Goal: Task Accomplishment & Management: Manage account settings

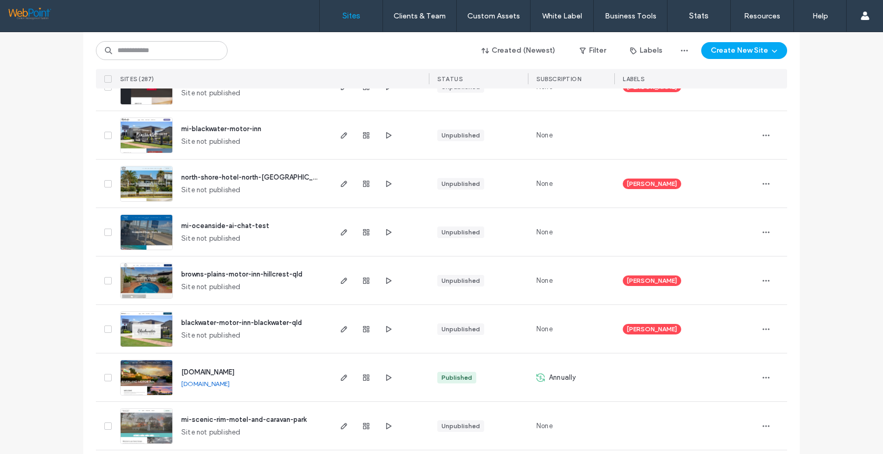
scroll to position [211, 0]
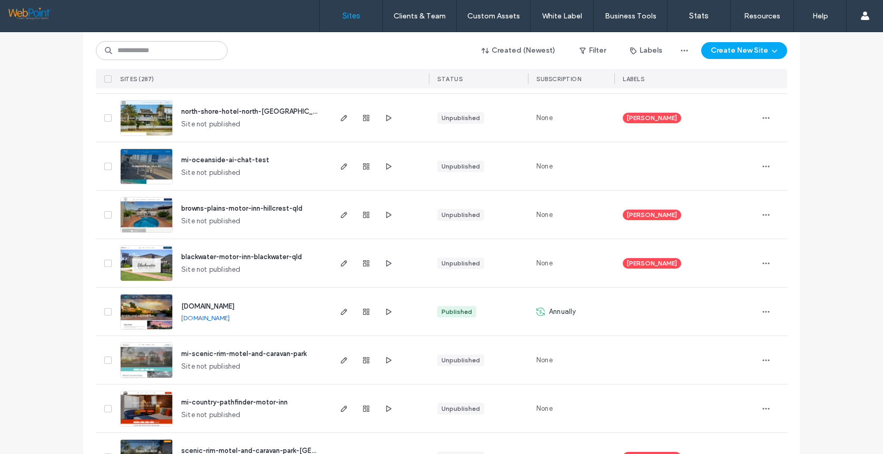
click at [126, 212] on img at bounding box center [147, 233] width 52 height 72
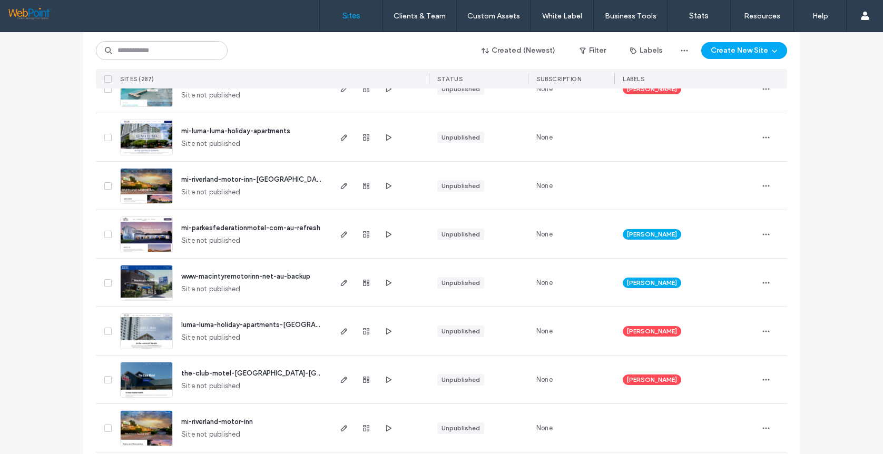
scroll to position [737, 0]
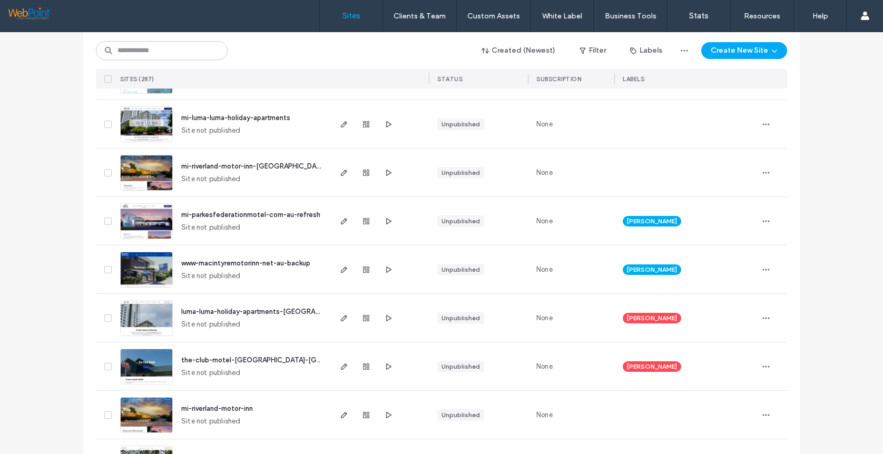
click at [140, 363] on img at bounding box center [147, 385] width 52 height 72
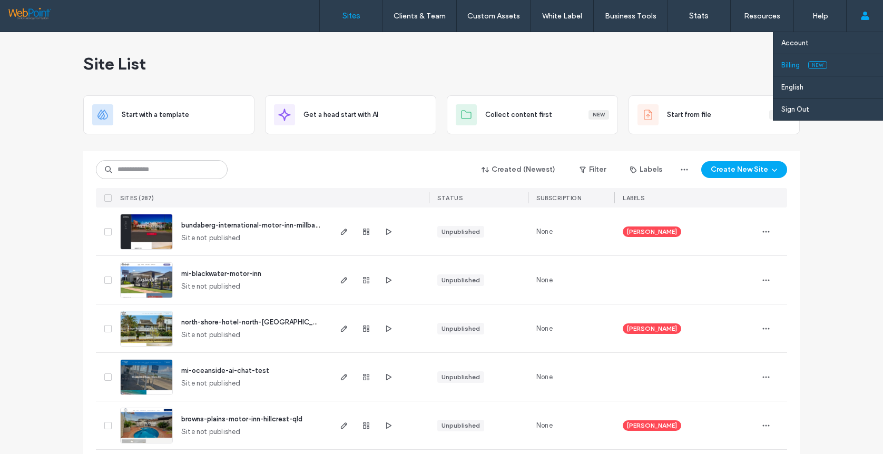
click at [881, 64] on link "Billing New" at bounding box center [832, 65] width 102 height 22
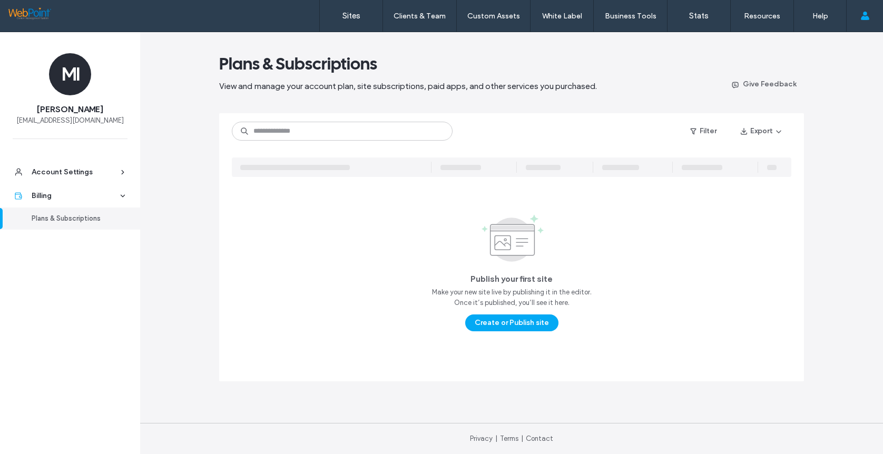
click at [295, 41] on main "Plans & Subscriptions View and manage your account plan, site subscriptions, pa…" at bounding box center [511, 227] width 585 height 391
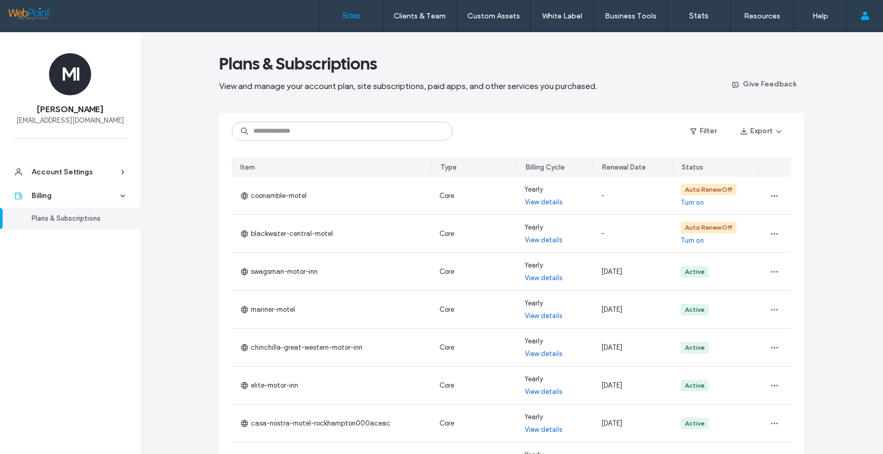
click at [350, 17] on label "Sites" at bounding box center [351, 15] width 18 height 9
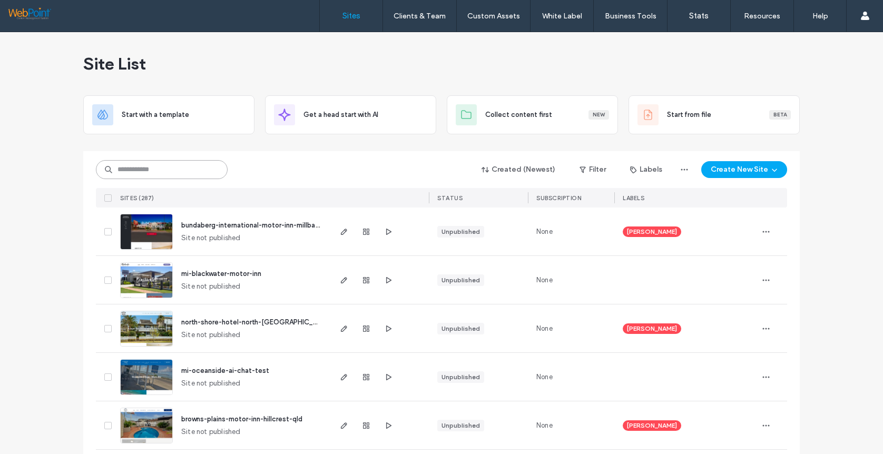
click at [132, 169] on input at bounding box center [162, 169] width 132 height 19
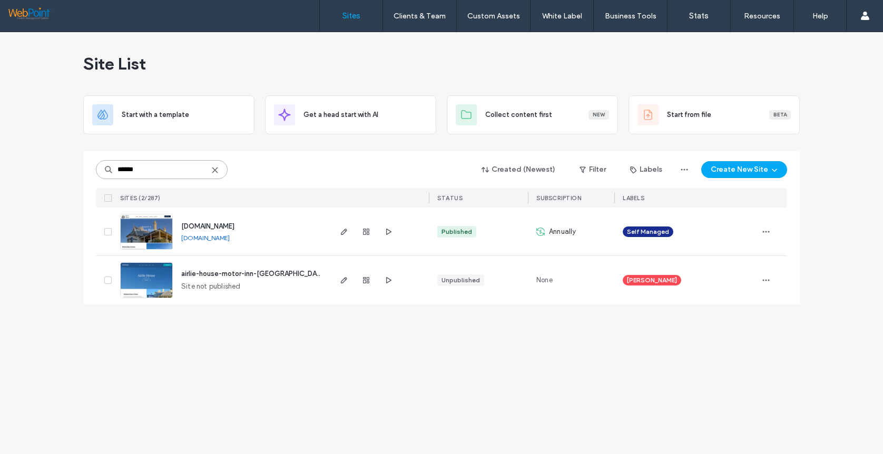
type input "******"
click at [147, 235] on img at bounding box center [147, 250] width 52 height 72
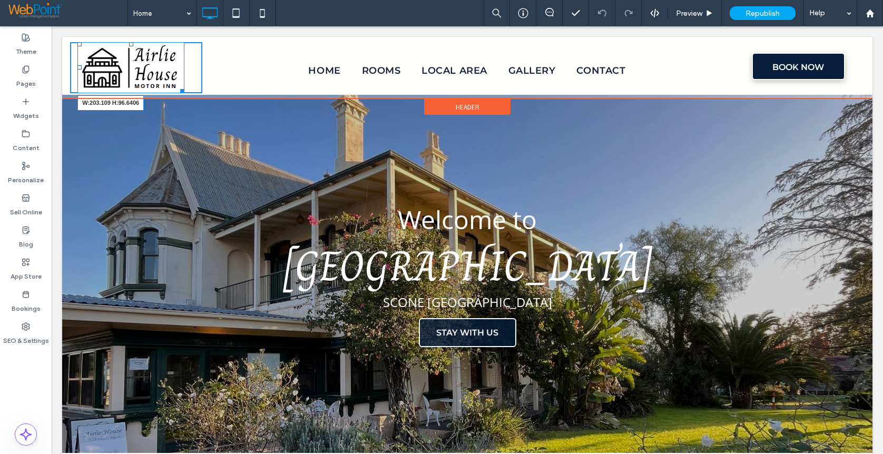
click at [191, 91] on div "W:203.109 H:96.6406 Click To Paste" at bounding box center [136, 67] width 132 height 51
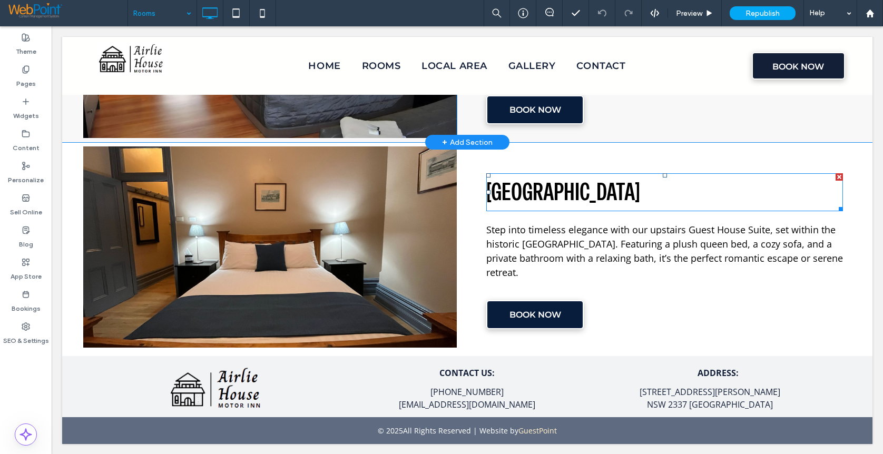
scroll to position [1089, 0]
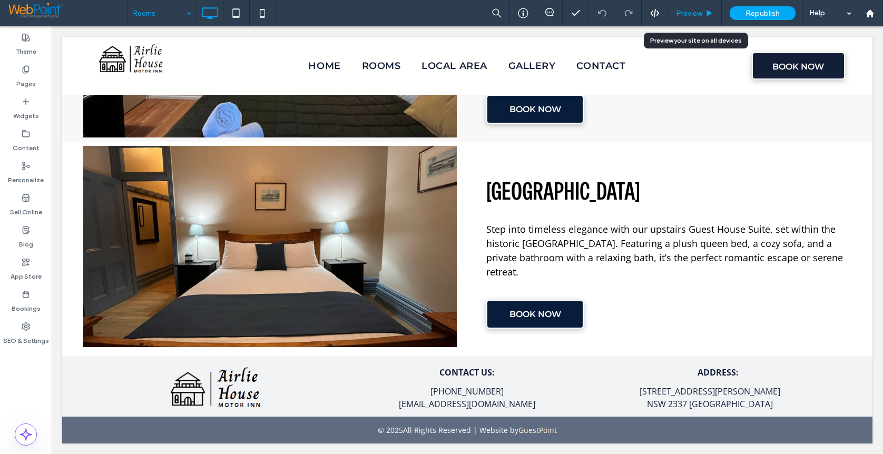
click at [680, 9] on span "Preview" at bounding box center [689, 13] width 26 height 9
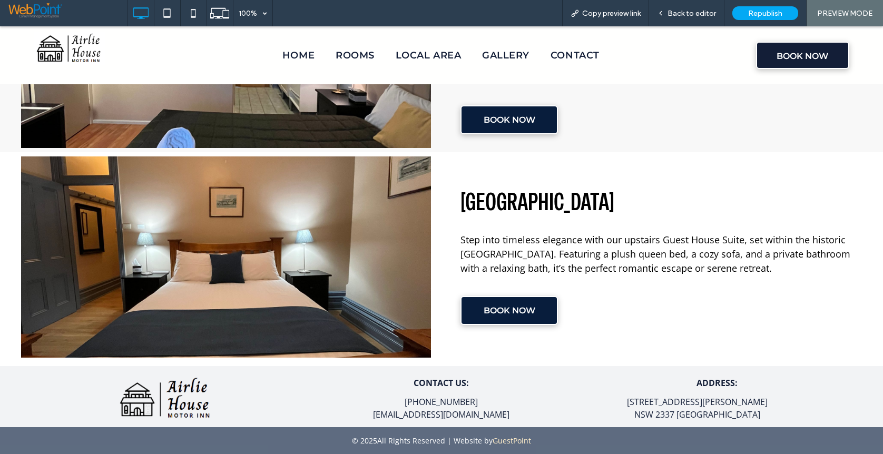
scroll to position [1054, 0]
click at [782, 49] on span "BOOK NOW" at bounding box center [802, 56] width 52 height 27
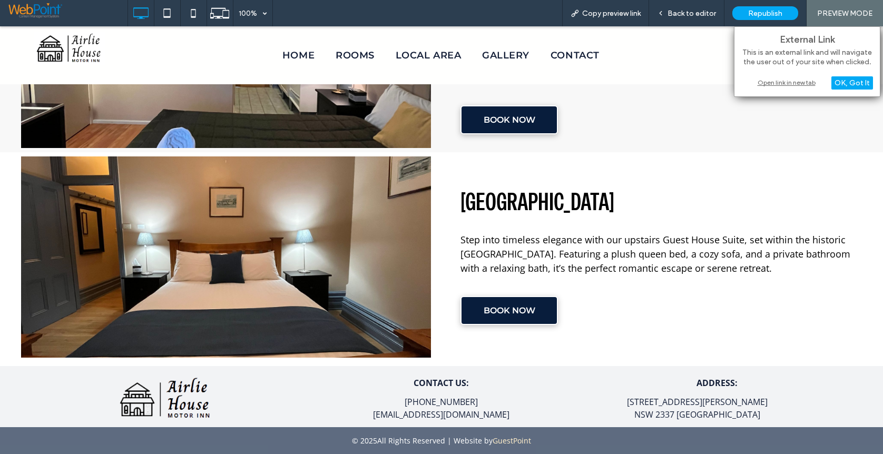
click at [784, 78] on div "Open link in new tab" at bounding box center [807, 82] width 132 height 11
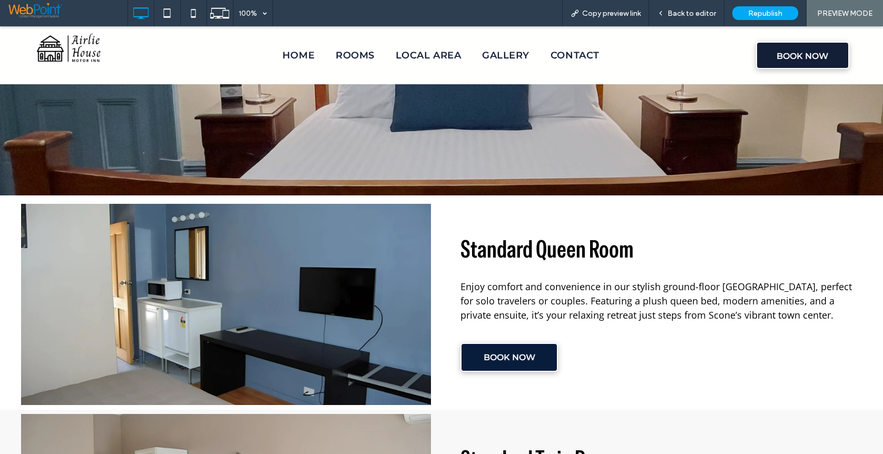
scroll to position [0, 0]
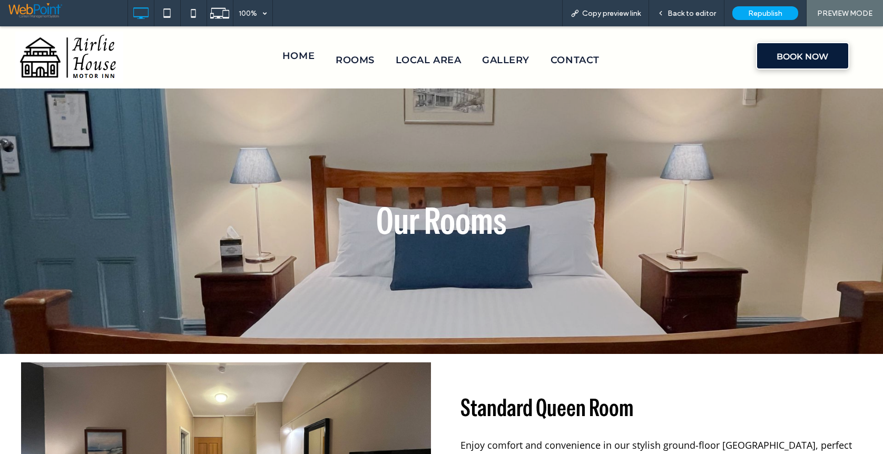
click at [298, 57] on span "Home" at bounding box center [298, 56] width 32 height 14
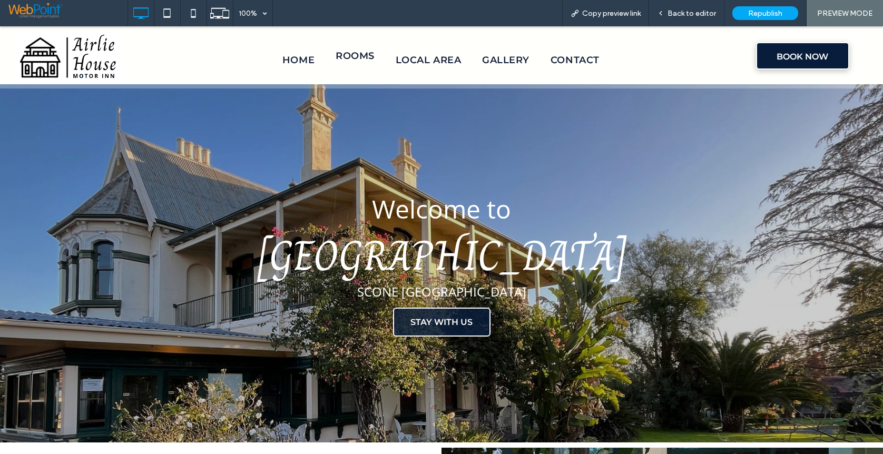
click at [352, 57] on span "Rooms" at bounding box center [354, 56] width 39 height 14
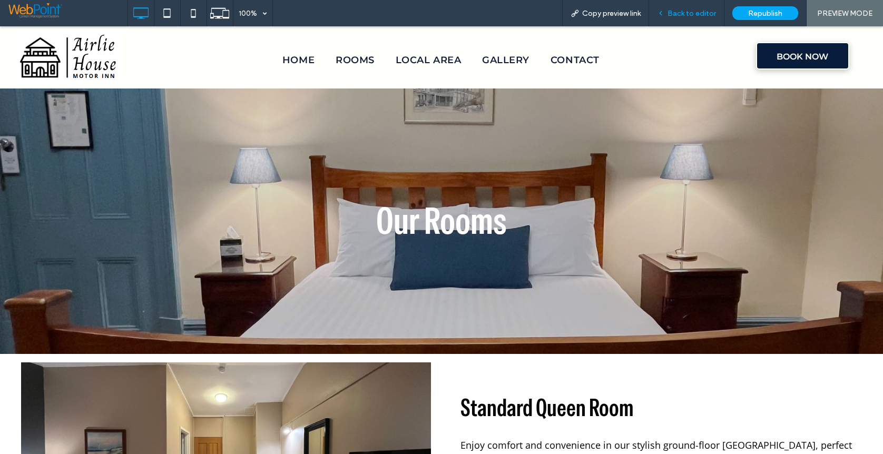
click at [689, 13] on span "Back to editor" at bounding box center [691, 13] width 48 height 9
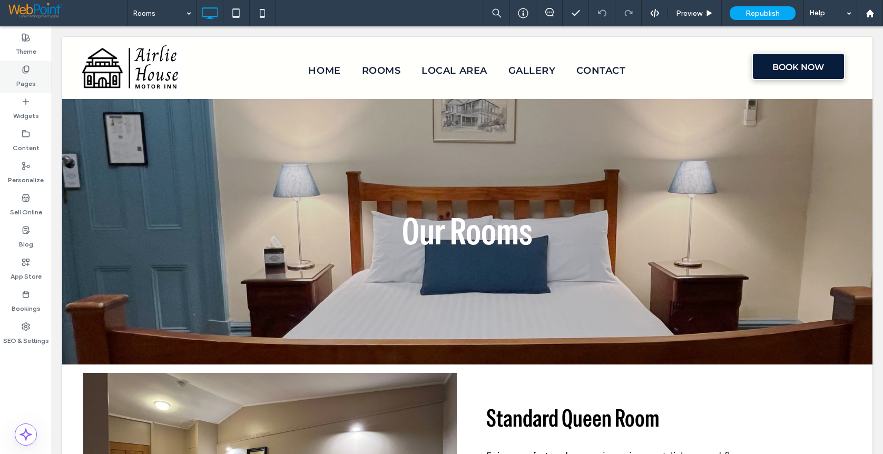
click at [24, 77] on label "Pages" at bounding box center [25, 81] width 19 height 15
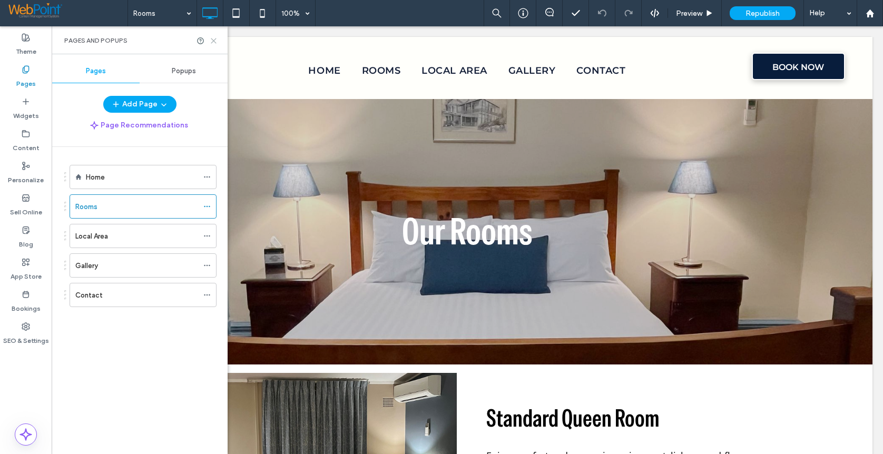
click at [212, 39] on use at bounding box center [213, 40] width 5 height 5
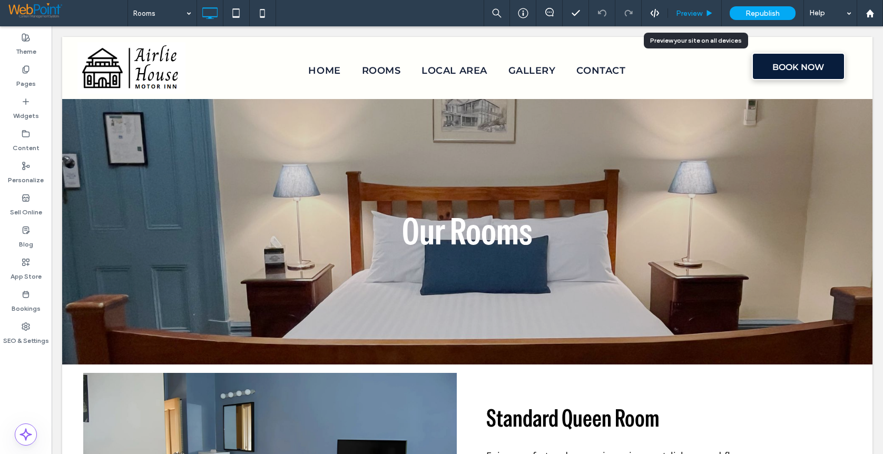
click at [687, 9] on span "Preview" at bounding box center [689, 13] width 26 height 9
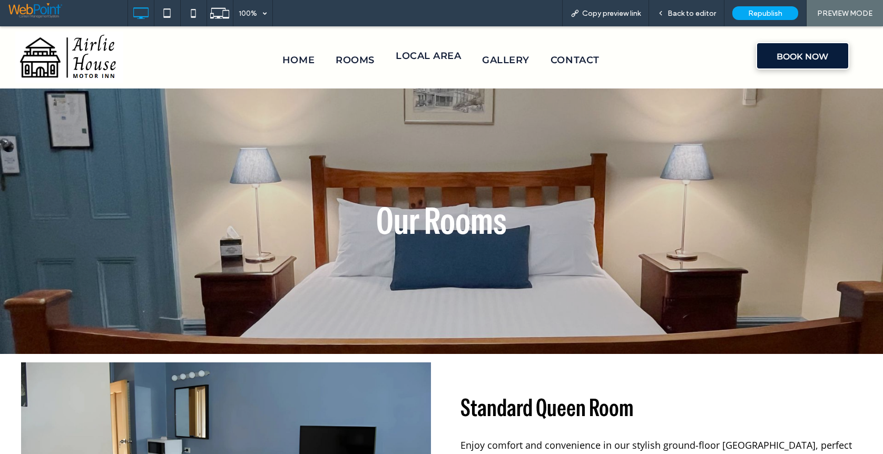
click at [419, 56] on span "Local Area" at bounding box center [427, 56] width 65 height 14
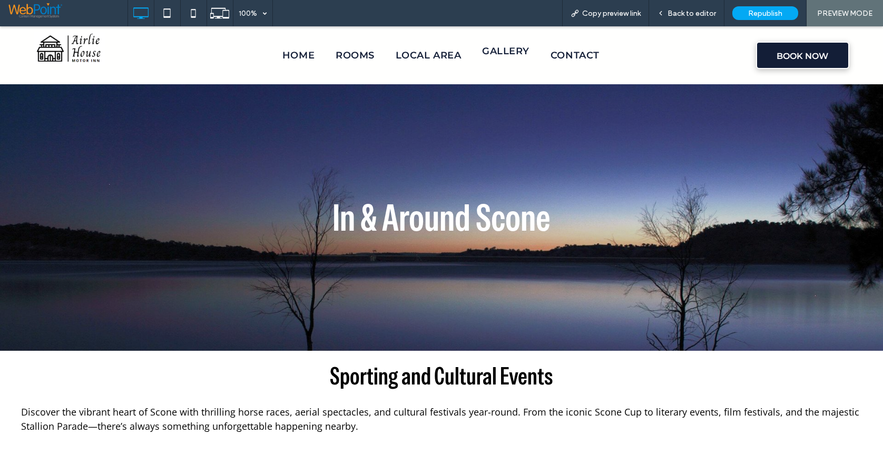
scroll to position [2064, 0]
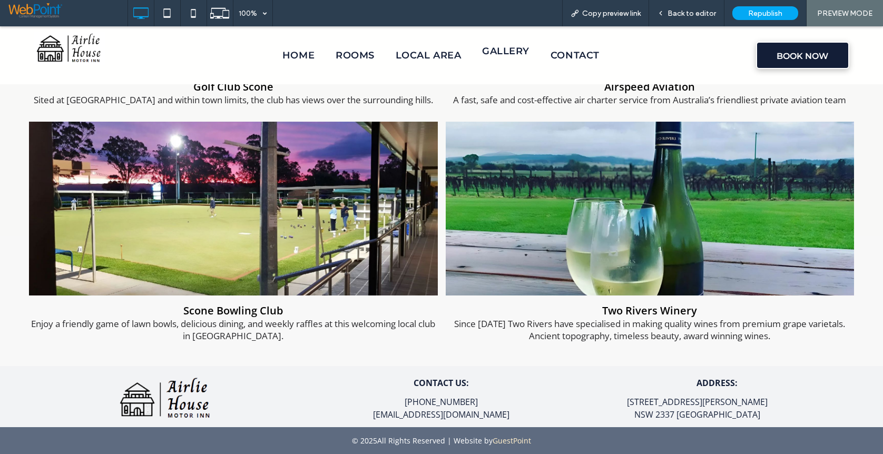
click at [503, 50] on span "Gallery" at bounding box center [505, 51] width 47 height 14
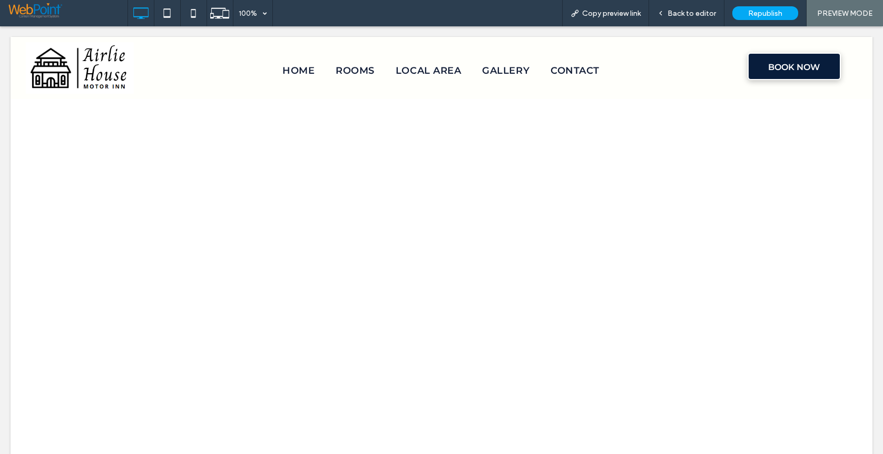
scroll to position [0, 0]
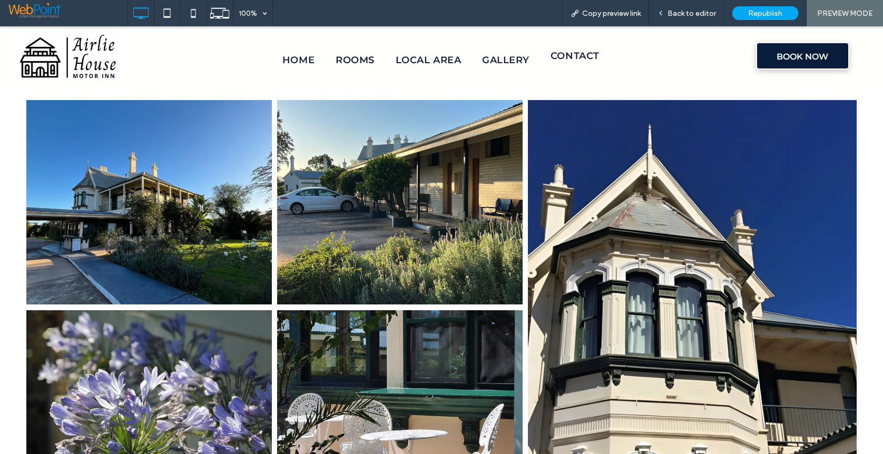
drag, startPoint x: 572, startPoint y: 53, endPoint x: 572, endPoint y: 200, distance: 146.4
click at [572, 53] on span "Contact" at bounding box center [574, 56] width 49 height 14
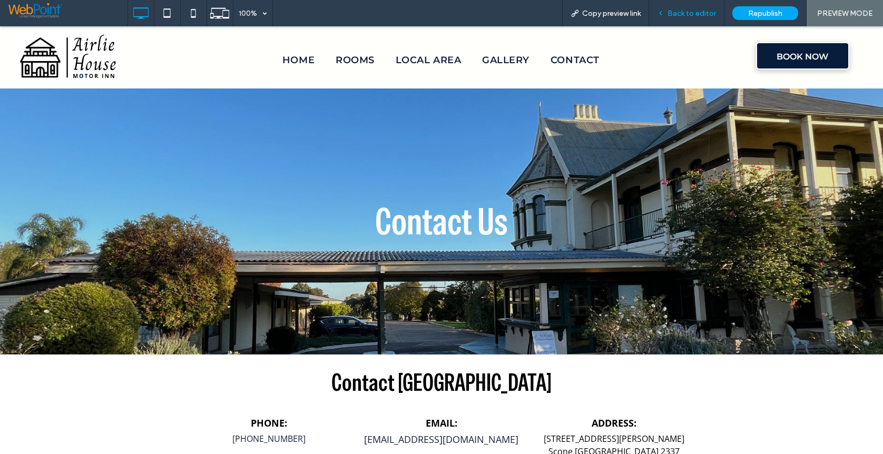
click at [685, 7] on div "Back to editor" at bounding box center [686, 13] width 75 height 26
click at [686, 14] on span "Back to editor" at bounding box center [691, 13] width 48 height 9
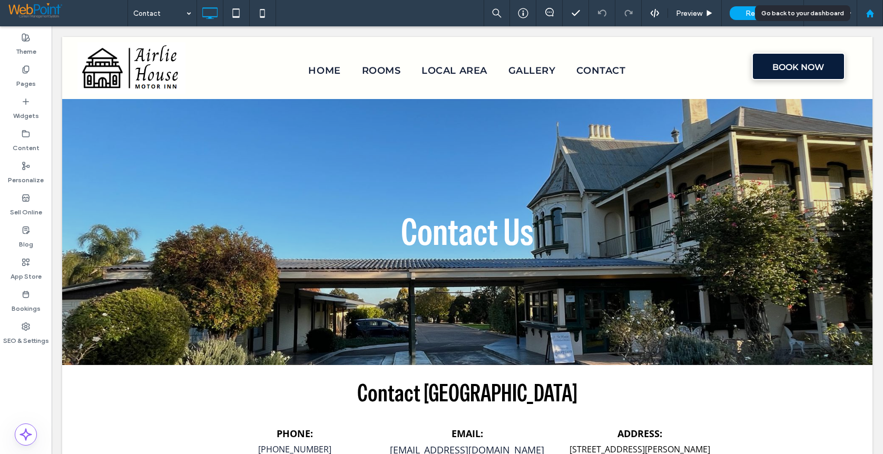
click at [874, 12] on icon at bounding box center [869, 13] width 9 height 9
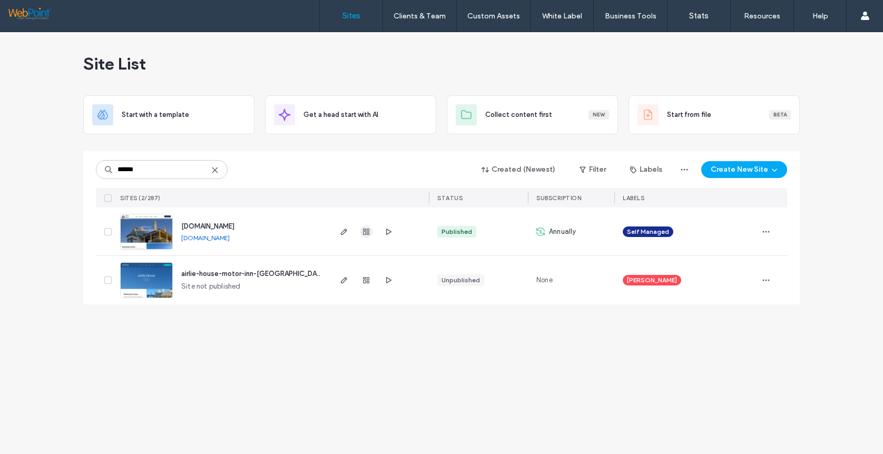
type input "******"
click at [367, 231] on use "button" at bounding box center [366, 232] width 6 height 6
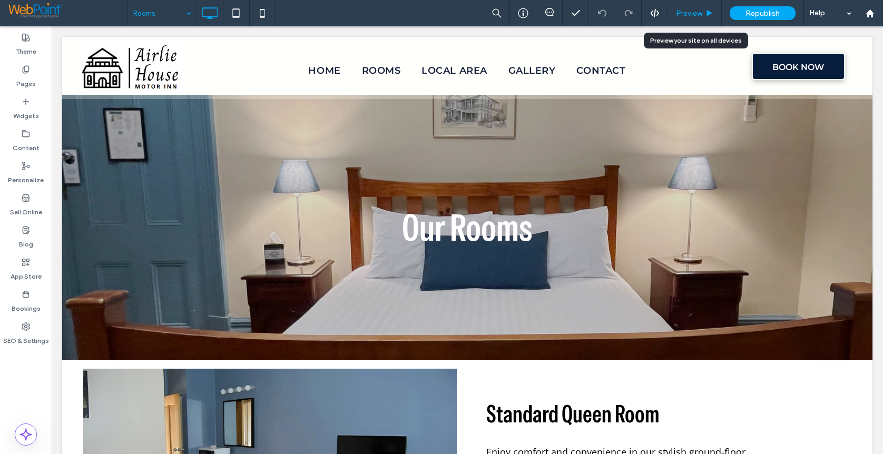
click at [692, 15] on span "Preview" at bounding box center [689, 13] width 26 height 9
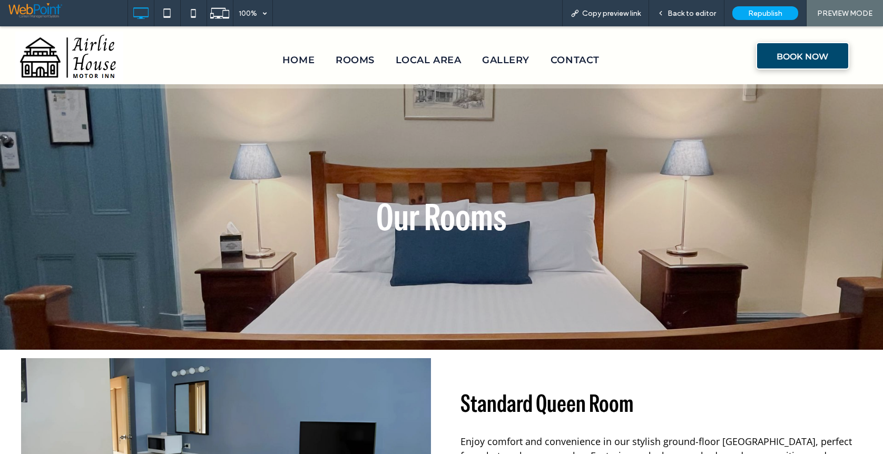
click at [790, 51] on span "BOOK NOW" at bounding box center [802, 56] width 52 height 27
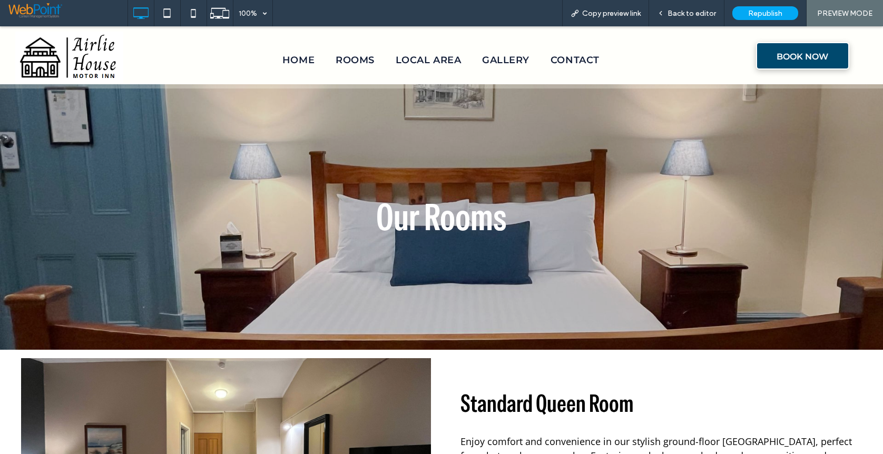
click at [786, 55] on span "BOOK NOW" at bounding box center [802, 56] width 52 height 27
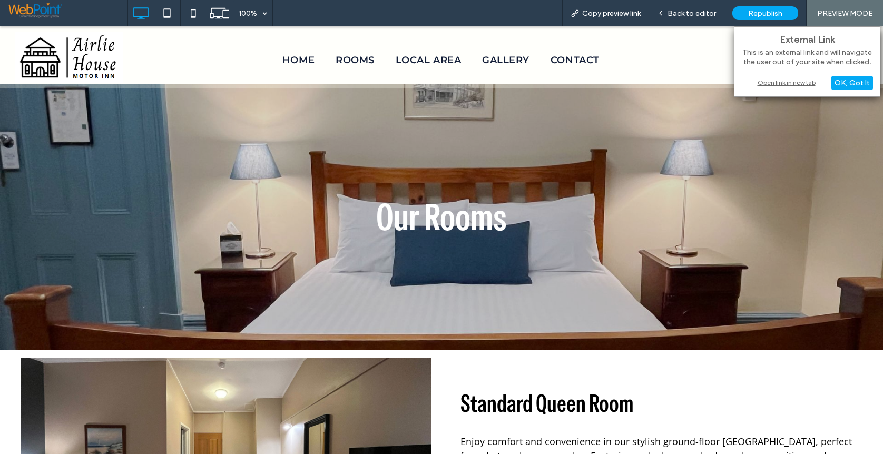
click at [788, 78] on div "Open link in new tab" at bounding box center [807, 82] width 132 height 11
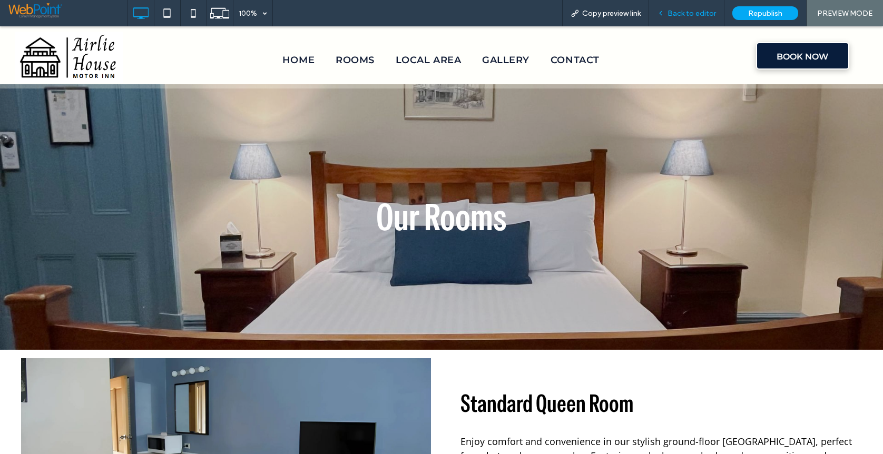
click at [694, 11] on span "Back to editor" at bounding box center [691, 13] width 48 height 9
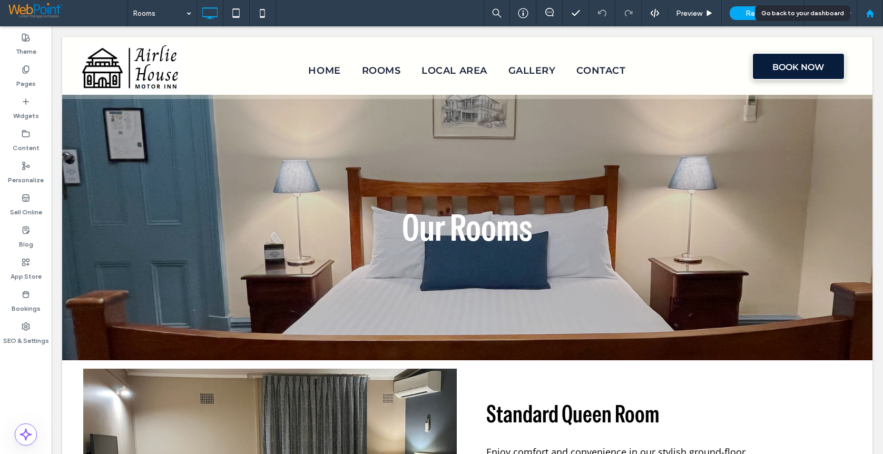
click at [867, 13] on use at bounding box center [869, 13] width 8 height 8
